Goal: Task Accomplishment & Management: Manage account settings

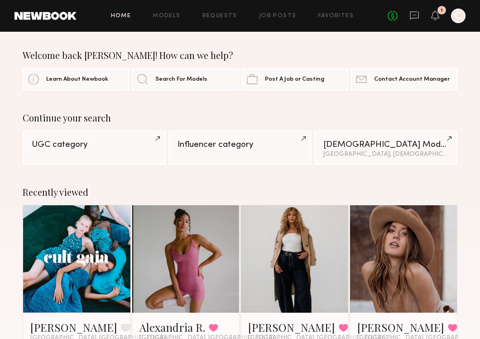
click at [441, 15] on div "No fees up to $5,000 1 C" at bounding box center [427, 16] width 78 height 14
click at [433, 17] on icon at bounding box center [434, 15] width 7 height 6
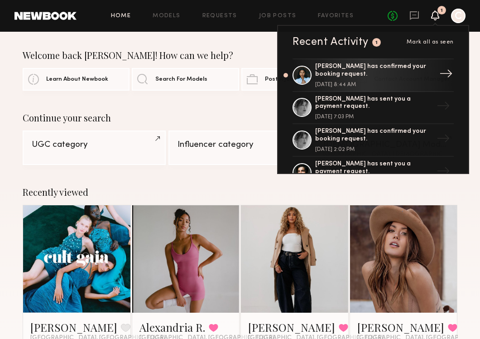
click at [415, 77] on div "[PERSON_NAME] has confirmed your booking request." at bounding box center [374, 70] width 118 height 15
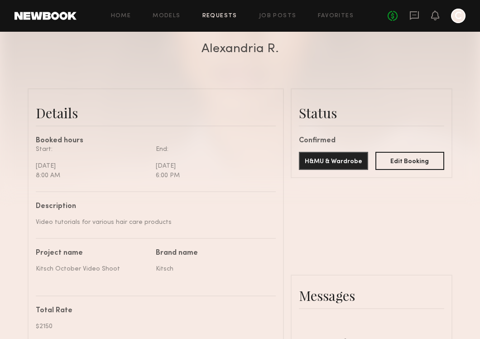
scroll to position [1076, 0]
click at [391, 155] on button "Edit Booking" at bounding box center [409, 160] width 69 height 18
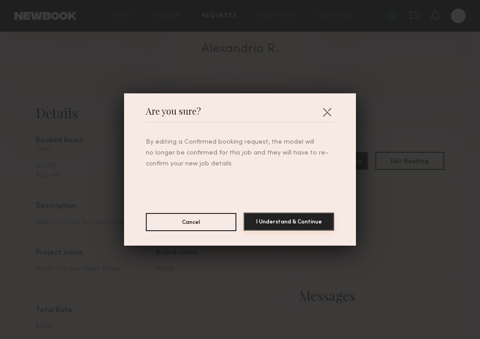
click at [267, 219] on button "I Understand & Continue" at bounding box center [289, 221] width 91 height 18
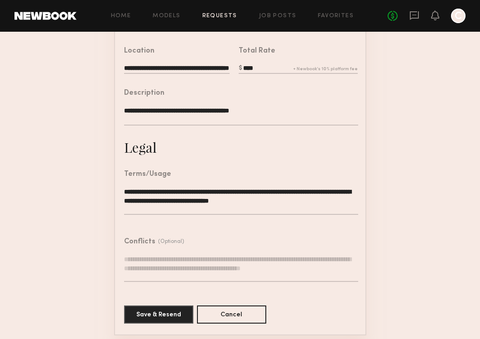
scroll to position [251, 0]
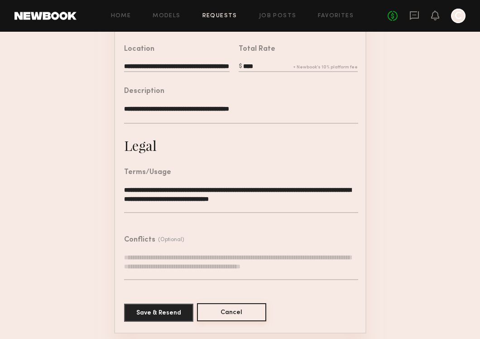
click at [238, 313] on button "Cancel" at bounding box center [231, 312] width 69 height 18
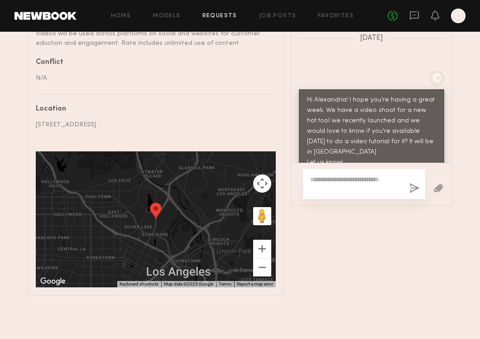
scroll to position [1086, 0]
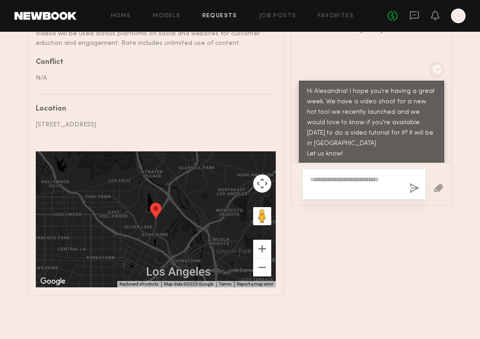
click at [346, 188] on textarea at bounding box center [356, 184] width 92 height 18
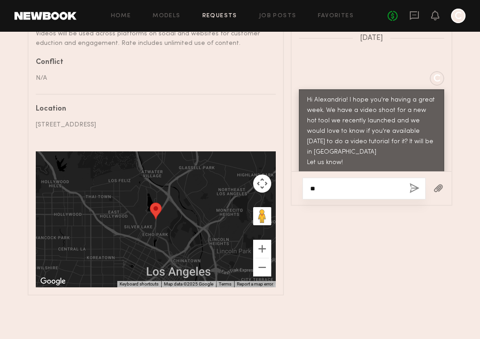
type textarea "*"
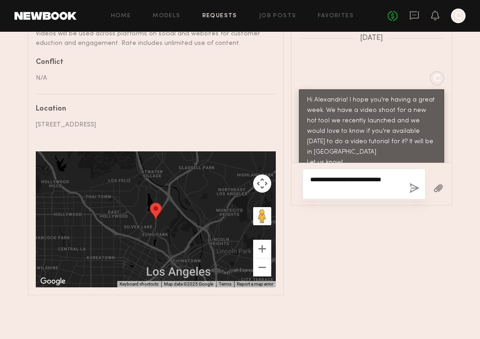
scroll to position [1086, 0]
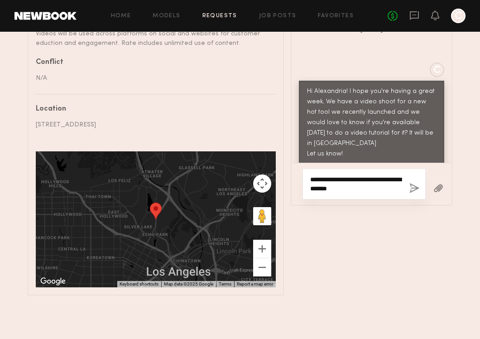
click at [388, 177] on textarea "**********" at bounding box center [356, 184] width 92 height 18
click at [335, 189] on textarea "**********" at bounding box center [356, 184] width 92 height 18
click at [387, 178] on textarea "**********" at bounding box center [356, 184] width 92 height 18
click at [396, 187] on textarea "**********" at bounding box center [356, 184] width 92 height 18
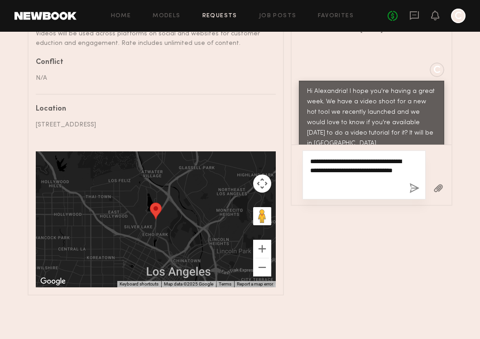
type textarea "**********"
click at [413, 182] on div "**********" at bounding box center [363, 174] width 123 height 49
click at [409, 187] on button "button" at bounding box center [414, 188] width 10 height 11
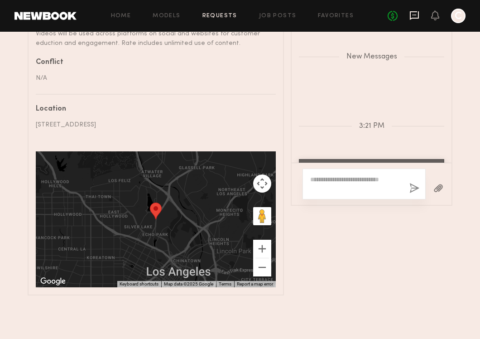
click at [415, 15] on icon at bounding box center [414, 15] width 10 height 10
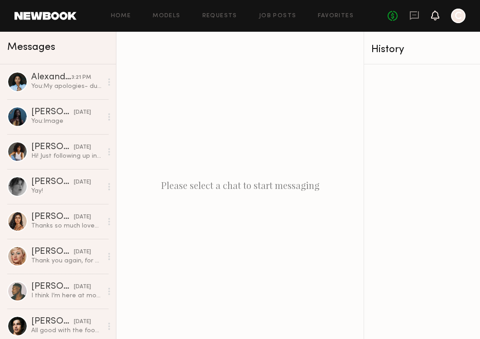
click at [435, 16] on icon at bounding box center [434, 15] width 7 height 6
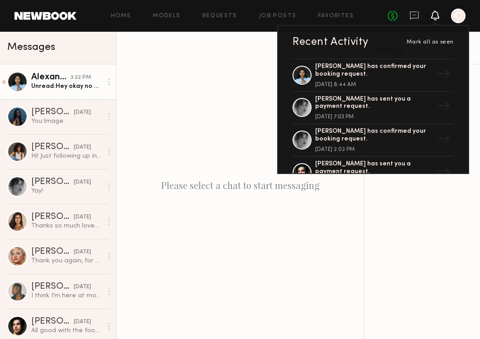
click at [69, 85] on div "Unread: Hey okay no problem do you know what date you guys were thinking instea…" at bounding box center [66, 86] width 71 height 9
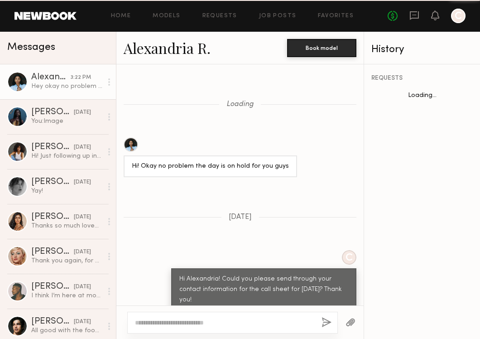
scroll to position [1161, 0]
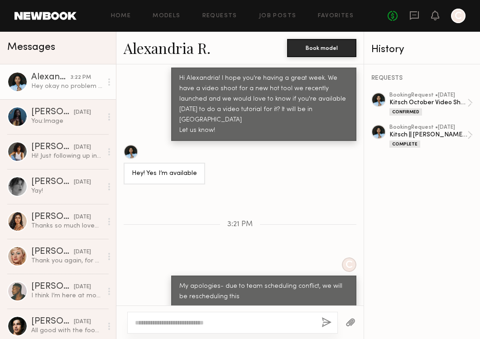
click at [224, 324] on textarea at bounding box center [224, 322] width 179 height 9
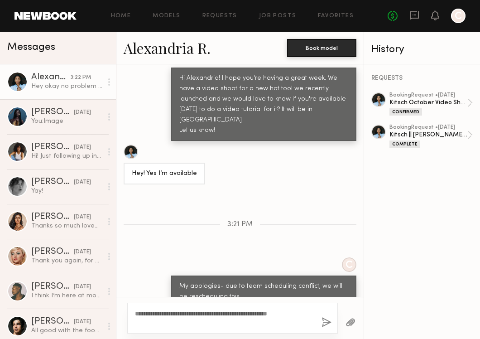
type textarea "**********"
click at [330, 322] on button "button" at bounding box center [326, 322] width 10 height 11
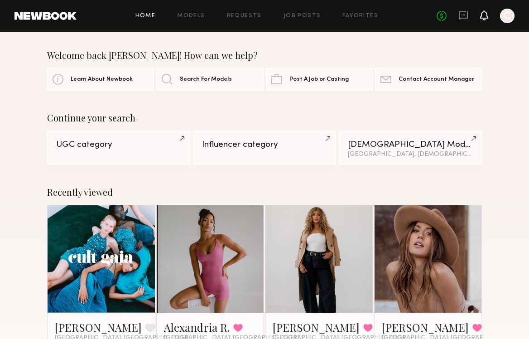
click at [483, 17] on icon at bounding box center [483, 15] width 7 height 6
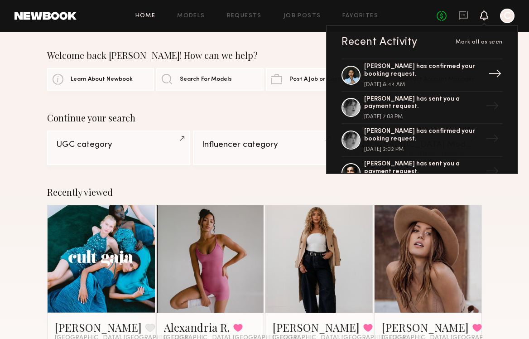
click at [453, 76] on div "[PERSON_NAME] has confirmed your booking request." at bounding box center [423, 70] width 118 height 15
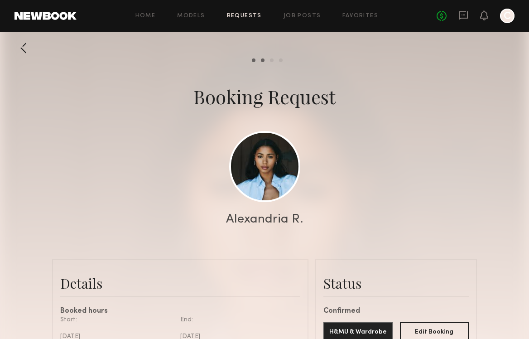
scroll to position [76, 0]
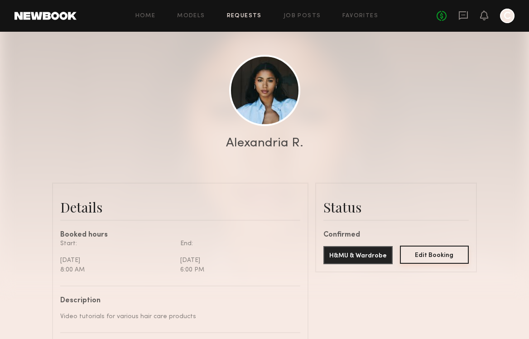
click at [437, 256] on button "Edit Booking" at bounding box center [434, 254] width 69 height 18
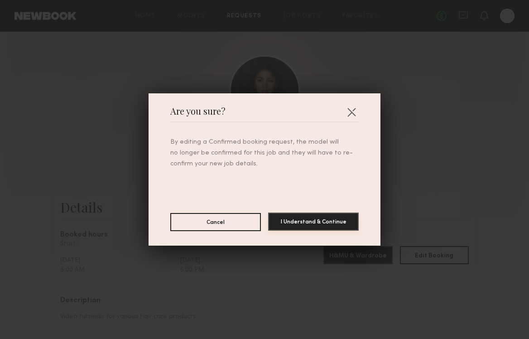
click at [286, 222] on button "I Understand & Continue" at bounding box center [313, 221] width 91 height 18
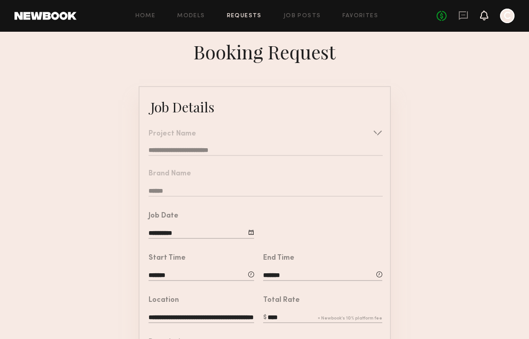
click at [486, 15] on icon at bounding box center [483, 15] width 7 height 6
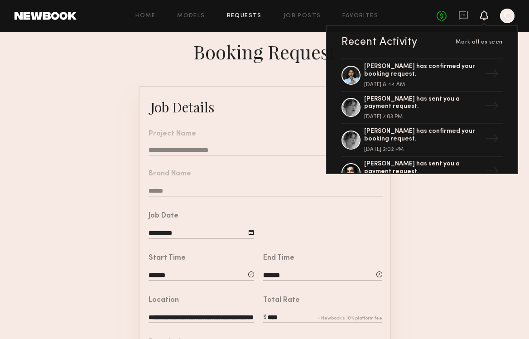
click at [507, 15] on div at bounding box center [507, 16] width 14 height 14
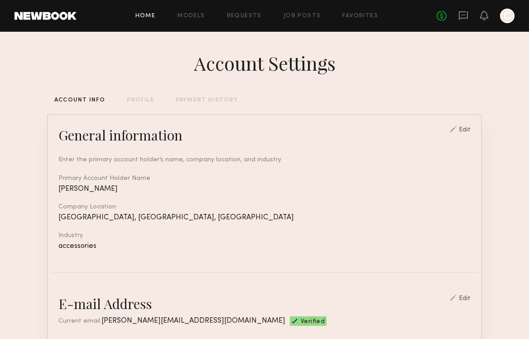
click at [142, 17] on link "Home" at bounding box center [145, 16] width 20 height 6
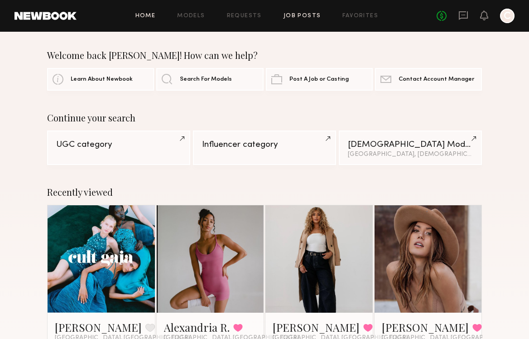
click at [307, 17] on link "Job Posts" at bounding box center [302, 16] width 38 height 6
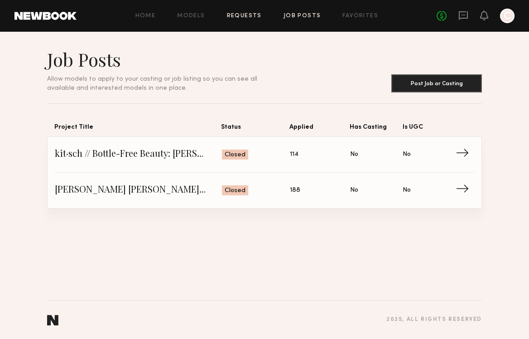
click at [231, 17] on link "Requests" at bounding box center [244, 16] width 35 height 6
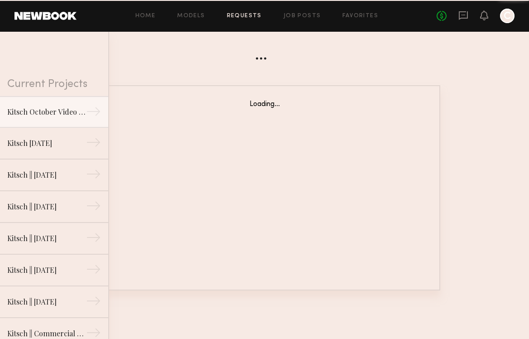
click at [296, 21] on div "Home Models Requests Job Posts Favorites Sign Out No fees up to $5,000 C" at bounding box center [296, 16] width 438 height 14
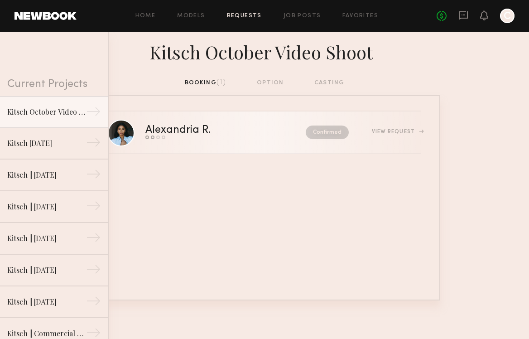
click at [384, 131] on div "View Request" at bounding box center [396, 131] width 49 height 5
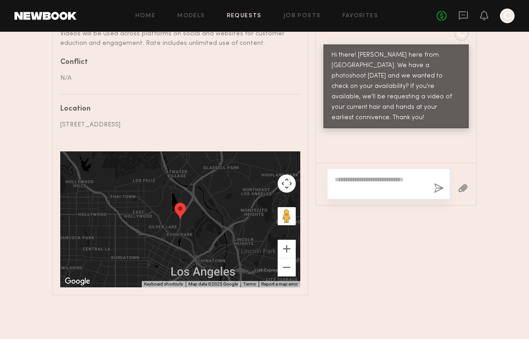
scroll to position [293, 0]
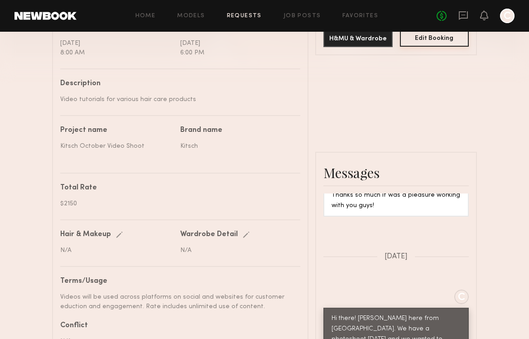
click at [431, 35] on button "Edit Booking" at bounding box center [434, 38] width 69 height 18
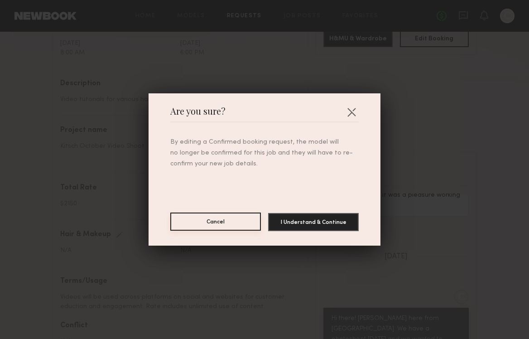
click at [229, 226] on button "Cancel" at bounding box center [215, 221] width 91 height 18
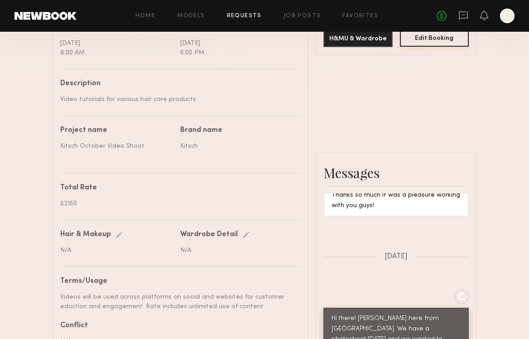
click at [430, 41] on button "Edit Booking" at bounding box center [434, 38] width 69 height 18
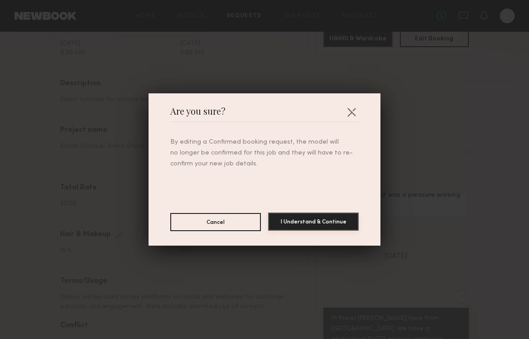
click at [336, 220] on button "I Understand & Continue" at bounding box center [313, 221] width 91 height 18
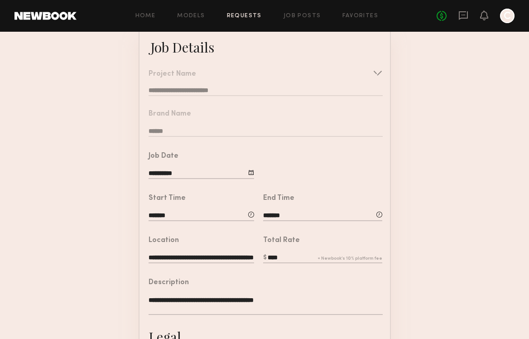
scroll to position [37, 0]
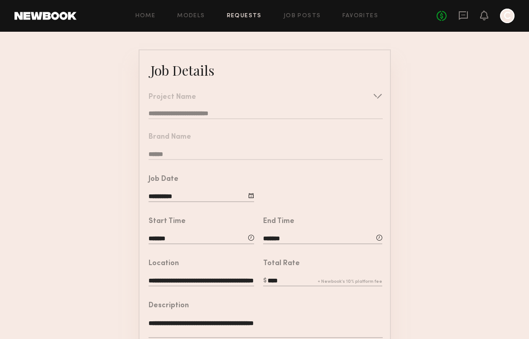
click at [249, 197] on div at bounding box center [251, 195] width 6 height 6
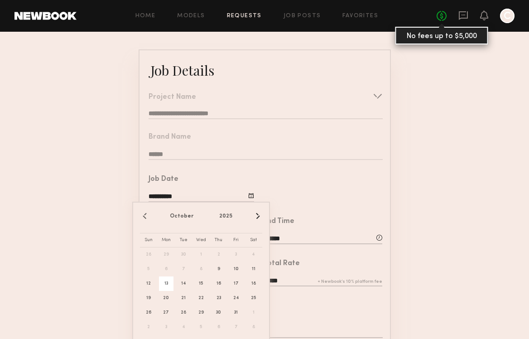
click at [438, 13] on link "No fees up to $5,000" at bounding box center [441, 16] width 10 height 10
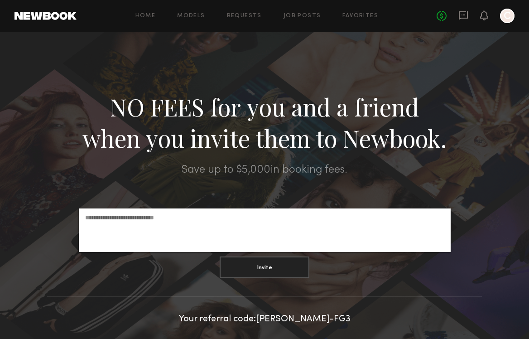
click at [476, 12] on div "No fees up to $5,000 C" at bounding box center [475, 16] width 78 height 14
click at [460, 13] on icon at bounding box center [463, 15] width 10 height 10
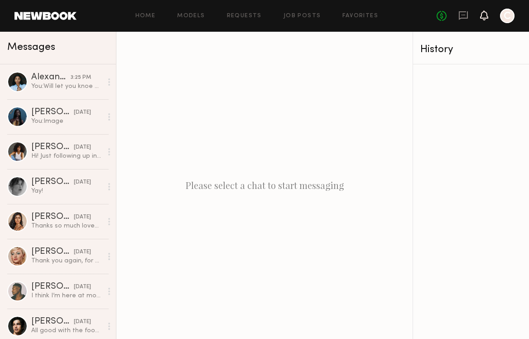
click at [482, 16] on icon at bounding box center [483, 15] width 7 height 6
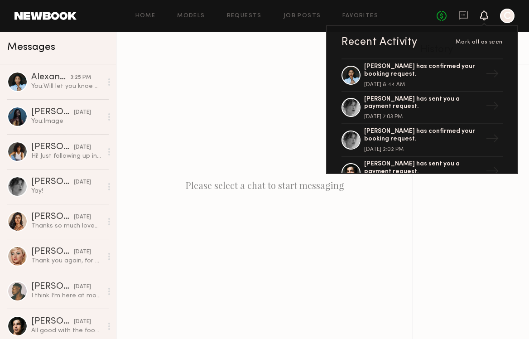
click at [506, 18] on div at bounding box center [507, 16] width 14 height 14
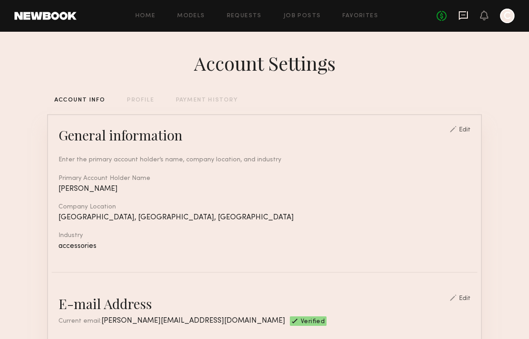
click at [462, 18] on icon at bounding box center [463, 15] width 9 height 9
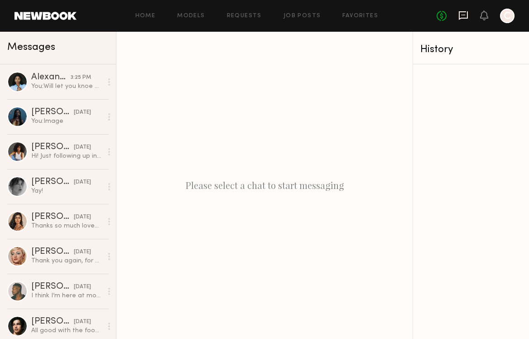
click at [459, 12] on icon at bounding box center [463, 15] width 9 height 9
click at [478, 12] on div "No fees up to $5,000 C" at bounding box center [475, 16] width 78 height 14
click at [485, 16] on icon at bounding box center [483, 15] width 7 height 6
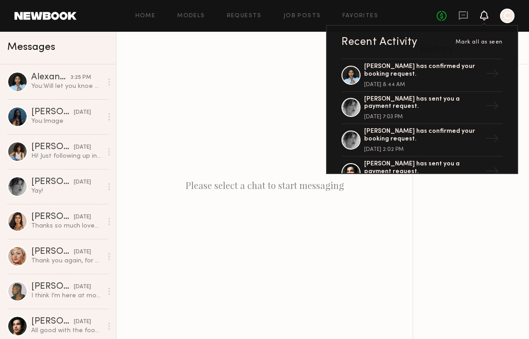
click at [506, 16] on div at bounding box center [507, 16] width 14 height 14
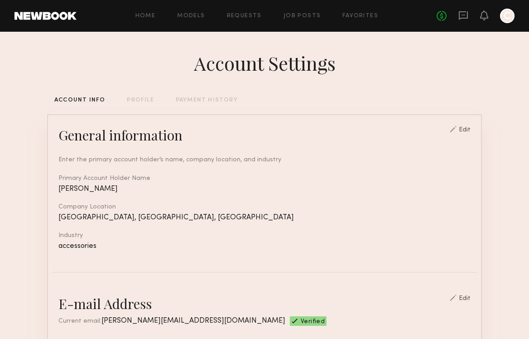
click at [138, 102] on div "PROFILE" at bounding box center [140, 100] width 27 height 6
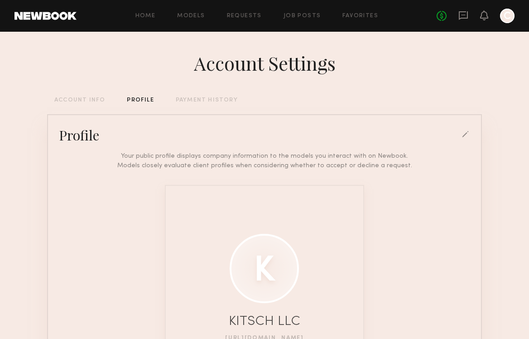
click at [191, 100] on div "PAYMENT HISTORY" at bounding box center [207, 100] width 62 height 6
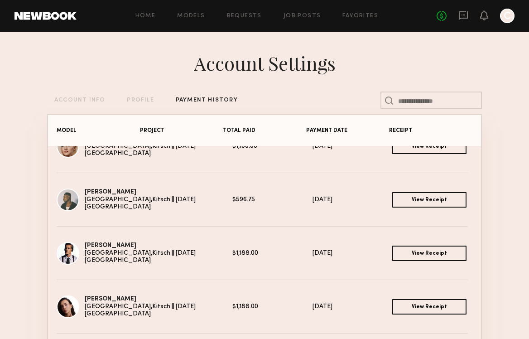
scroll to position [148, 0]
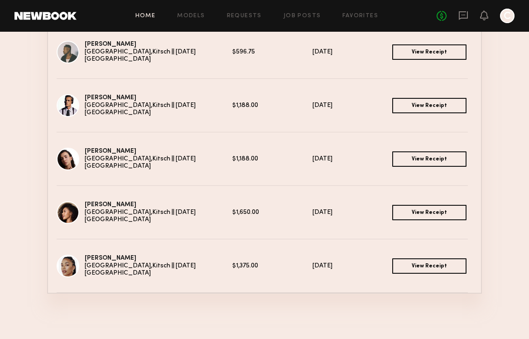
click at [148, 15] on link "Home" at bounding box center [145, 16] width 20 height 6
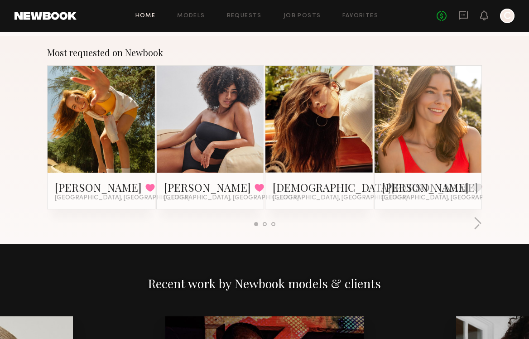
scroll to position [1292, 0]
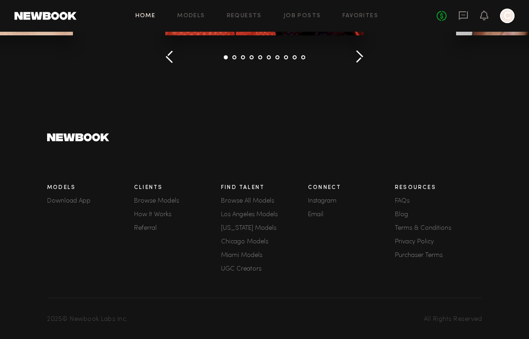
click at [400, 201] on link "FAQs" at bounding box center [438, 201] width 87 height 6
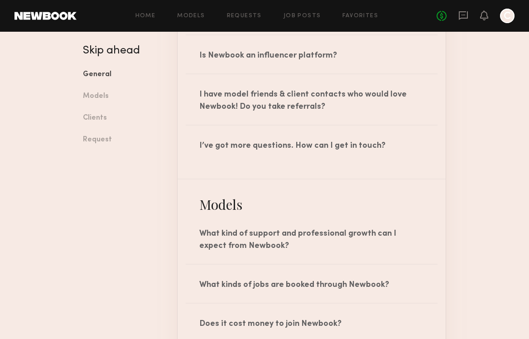
scroll to position [431, 0]
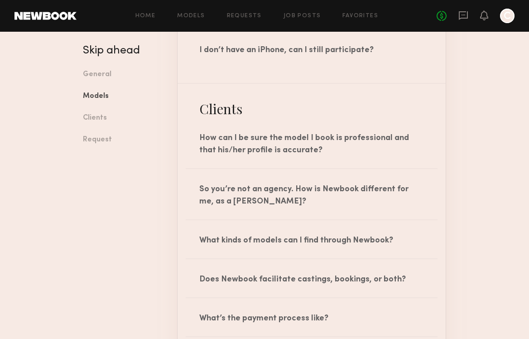
scroll to position [1010, 0]
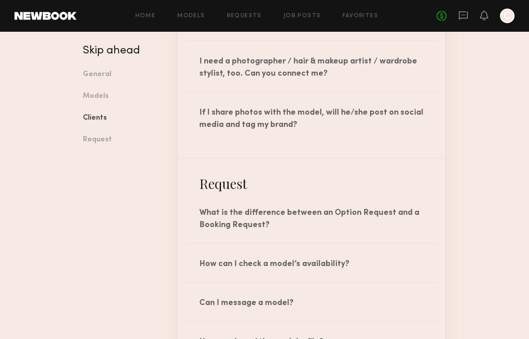
scroll to position [1290, 0]
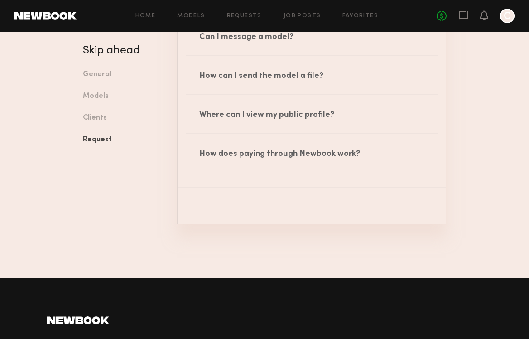
scroll to position [1656, 0]
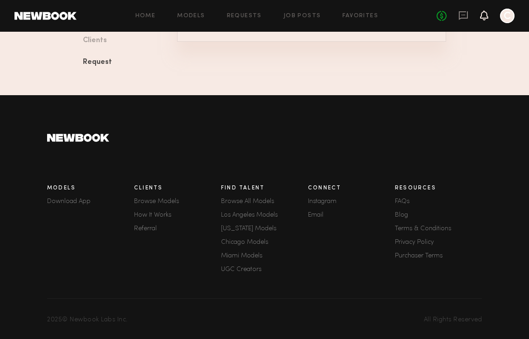
click at [484, 19] on icon at bounding box center [484, 15] width 8 height 10
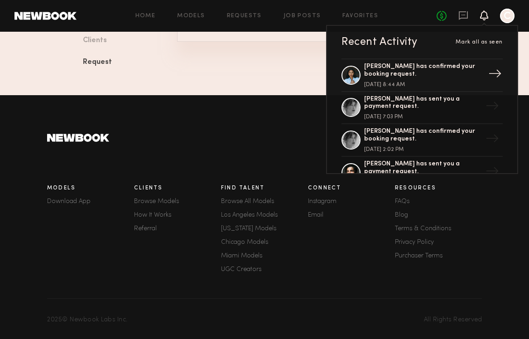
click at [429, 76] on div "[PERSON_NAME] has confirmed your booking request." at bounding box center [423, 70] width 118 height 15
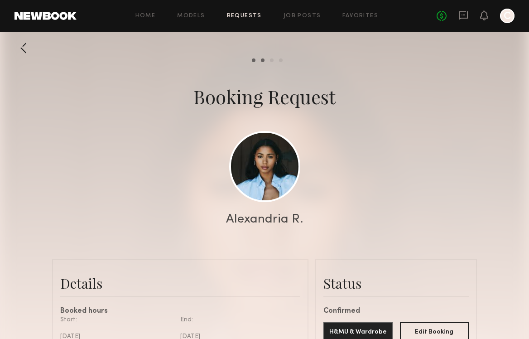
scroll to position [70, 0]
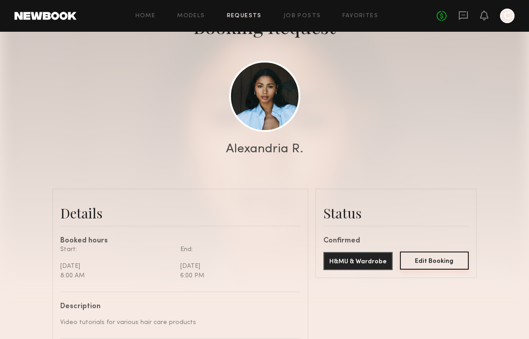
click at [425, 263] on button "Edit Booking" at bounding box center [434, 260] width 69 height 18
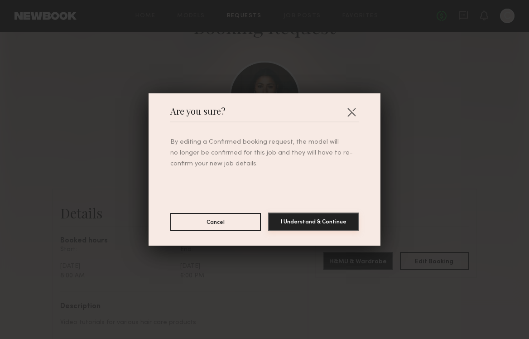
click at [316, 219] on button "I Understand & Continue" at bounding box center [313, 221] width 91 height 18
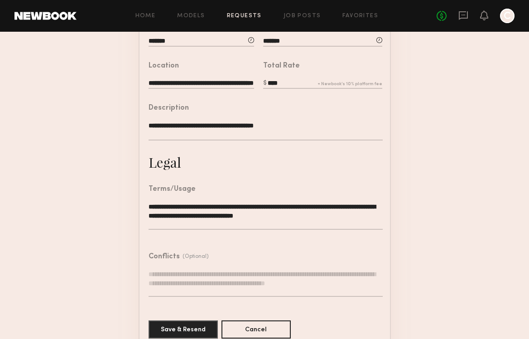
scroll to position [251, 0]
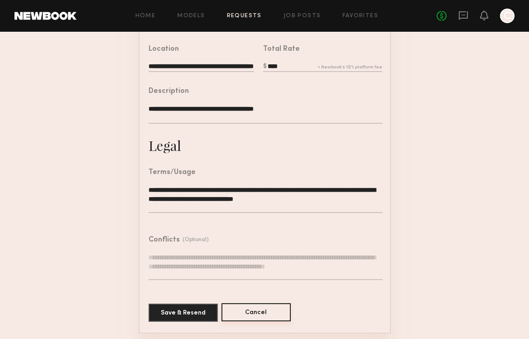
click at [249, 306] on button "Cancel" at bounding box center [255, 312] width 69 height 18
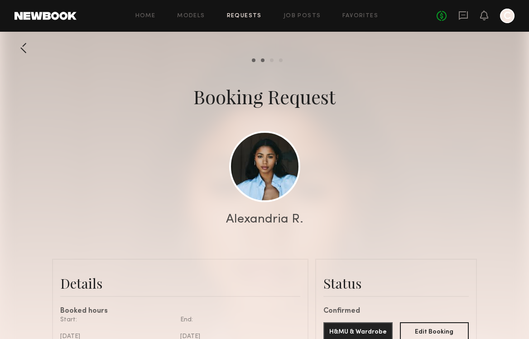
scroll to position [950, 0]
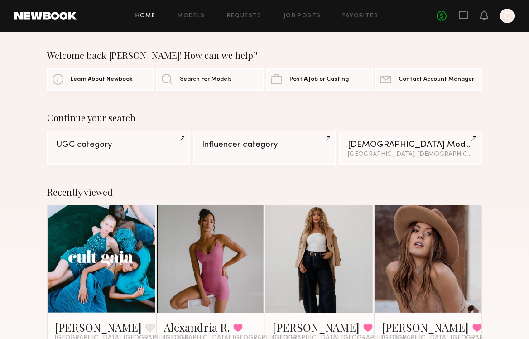
click at [508, 19] on div at bounding box center [507, 16] width 14 height 14
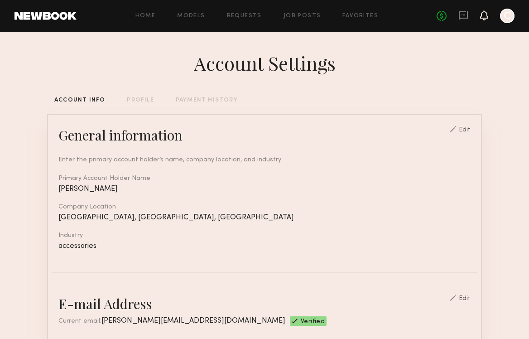
click at [485, 16] on icon at bounding box center [483, 15] width 7 height 6
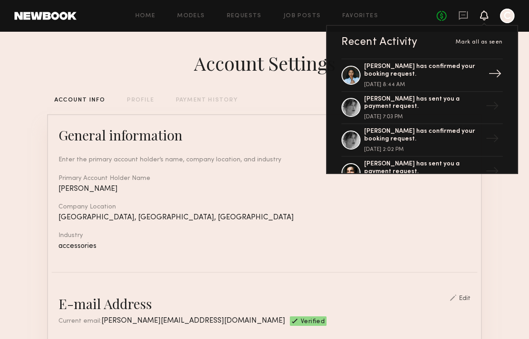
click at [440, 63] on div "[PERSON_NAME] has confirmed your booking request." at bounding box center [423, 70] width 118 height 15
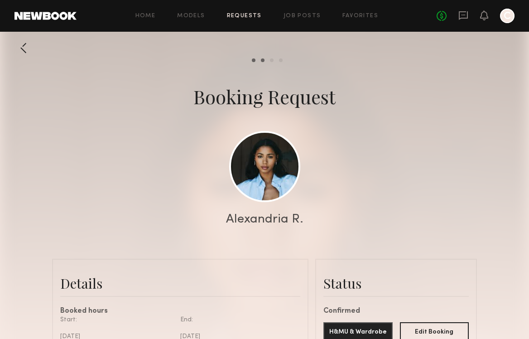
scroll to position [167, 0]
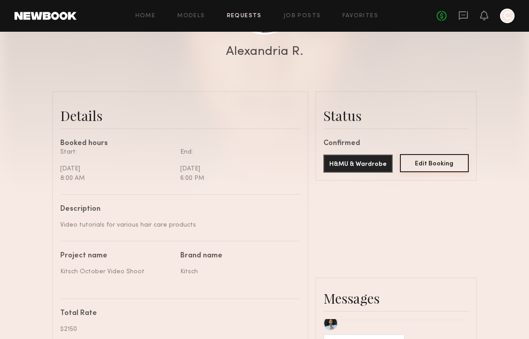
click at [416, 169] on button "Edit Booking" at bounding box center [434, 163] width 69 height 18
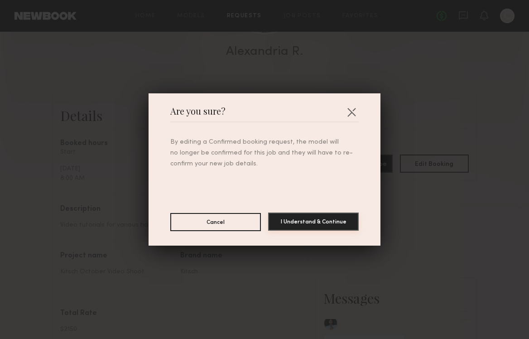
click at [334, 220] on button "I Understand & Continue" at bounding box center [313, 221] width 91 height 18
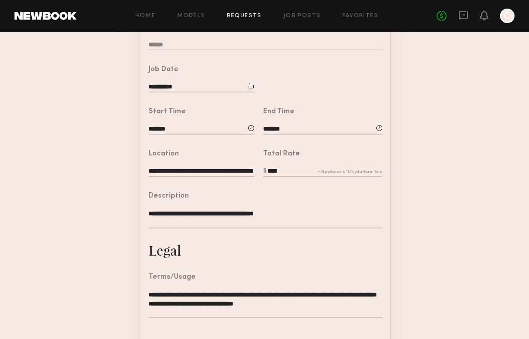
scroll to position [251, 0]
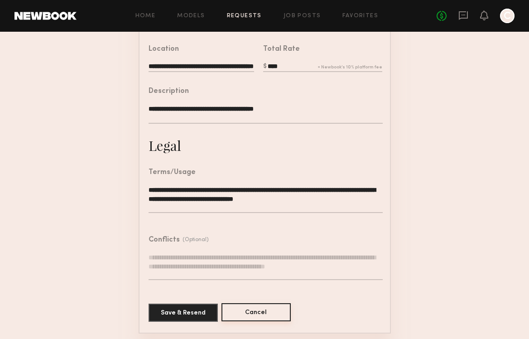
click at [254, 310] on button "Cancel" at bounding box center [255, 312] width 69 height 18
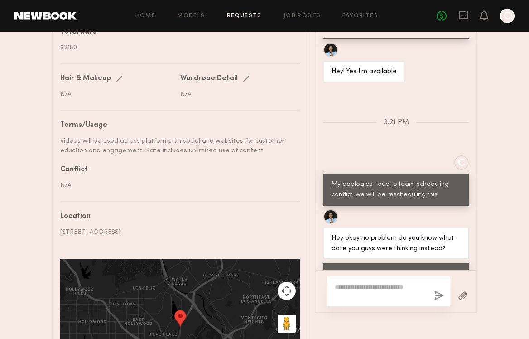
scroll to position [958, 0]
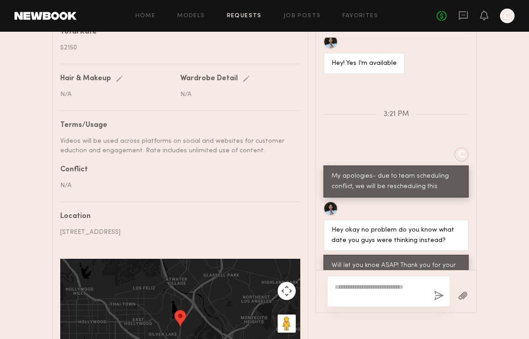
click at [49, 15] on link at bounding box center [45, 16] width 62 height 8
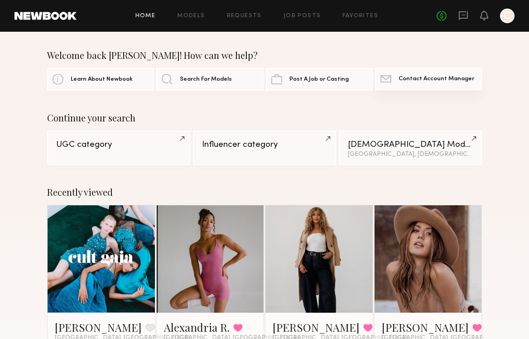
click at [403, 84] on link "Contact Newbook Contact Account Manager" at bounding box center [428, 78] width 107 height 23
